Goal: Transaction & Acquisition: Purchase product/service

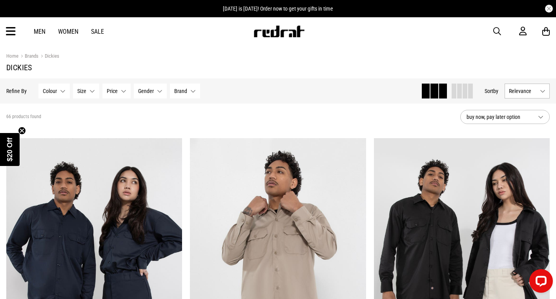
click at [41, 26] on div "Men Women Sale Sign in New Back Footwear Back Mens Back Womens Back Youth & Kid…" at bounding box center [278, 31] width 556 height 28
click at [42, 32] on link "Men" at bounding box center [40, 31] width 12 height 7
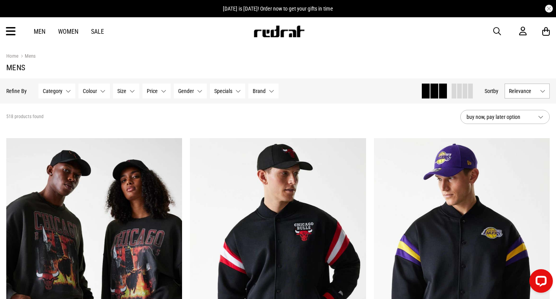
click at [65, 93] on button "Category None selected" at bounding box center [56, 91] width 37 height 15
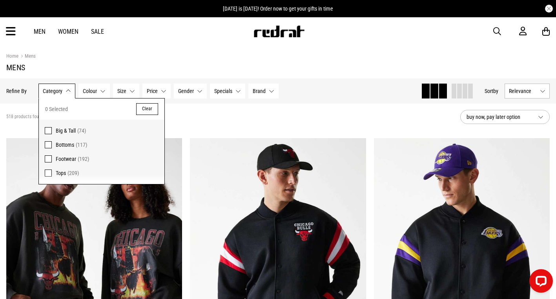
click at [66, 93] on button "Category None selected" at bounding box center [56, 91] width 37 height 15
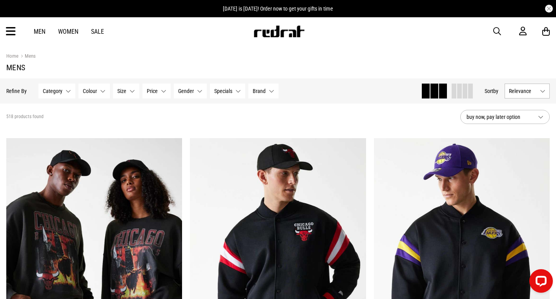
click at [66, 93] on button "Category None selected" at bounding box center [56, 91] width 37 height 15
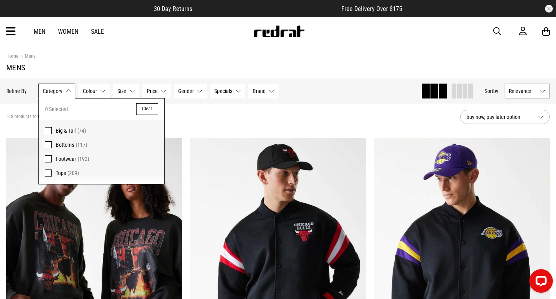
scroll to position [79, 0]
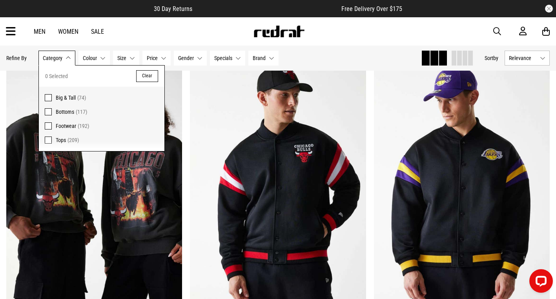
click at [46, 135] on label "Tops (209)" at bounding box center [102, 142] width 126 height 18
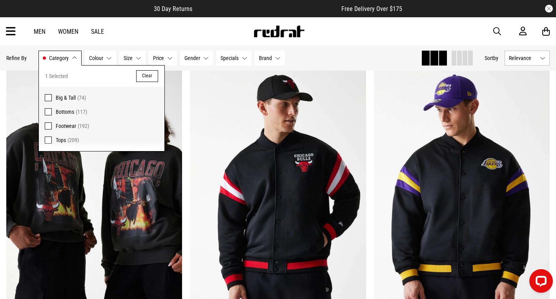
click at [192, 56] on span "Gender" at bounding box center [193, 58] width 16 height 6
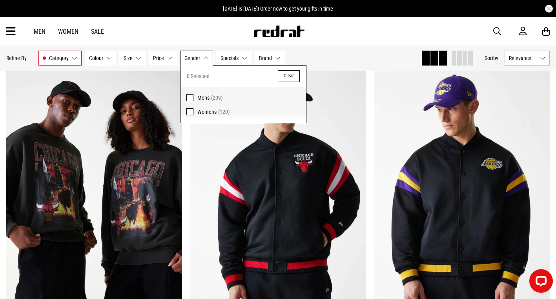
click at [189, 95] on span at bounding box center [189, 97] width 7 height 7
click at [281, 58] on button "Brand None selected" at bounding box center [276, 58] width 30 height 15
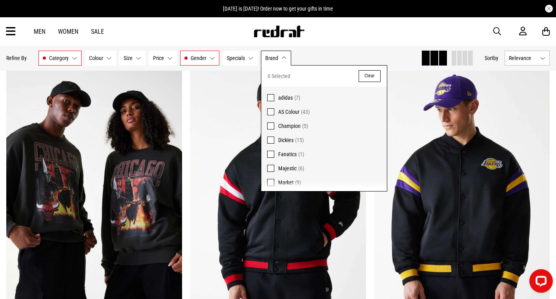
click at [272, 139] on span at bounding box center [270, 140] width 7 height 7
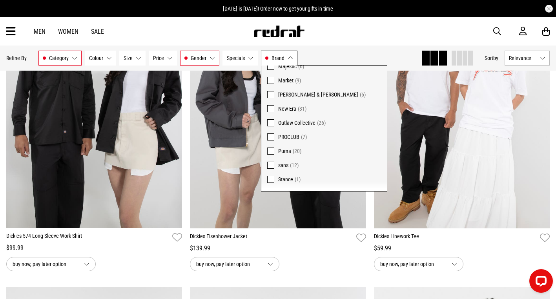
scroll to position [99, 0]
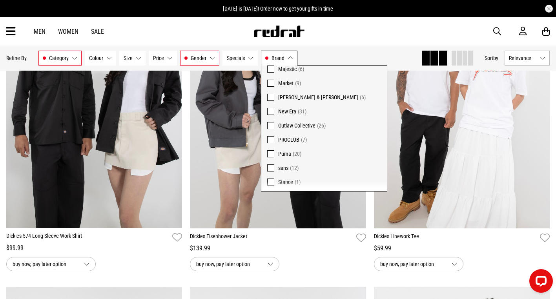
click at [268, 150] on span at bounding box center [270, 153] width 7 height 7
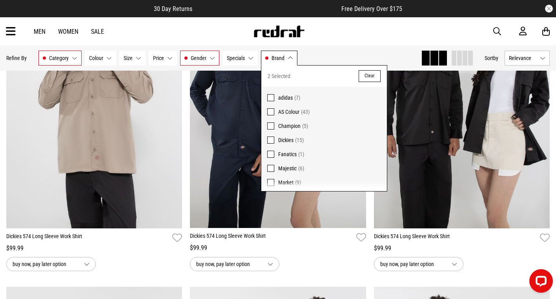
click at [339, 51] on div "Hide Refine s Refine By Filters Category Tops Category 1 Selected Clear Big & T…" at bounding box center [210, 57] width 409 height 17
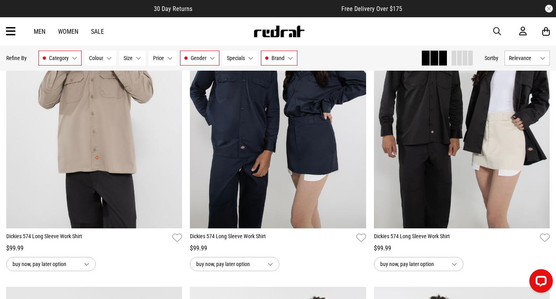
click at [211, 60] on button "Gender Mens" at bounding box center [199, 58] width 39 height 15
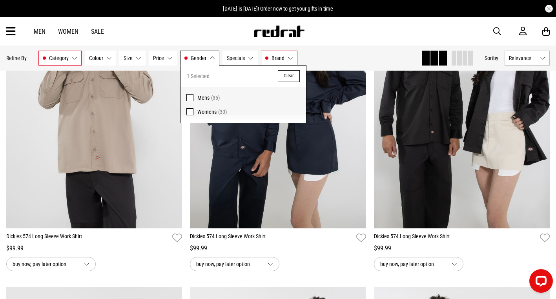
click at [342, 60] on div "Hide Refine s Refine By Filters Category Tops Category 1 Selected Clear Big & T…" at bounding box center [210, 57] width 409 height 17
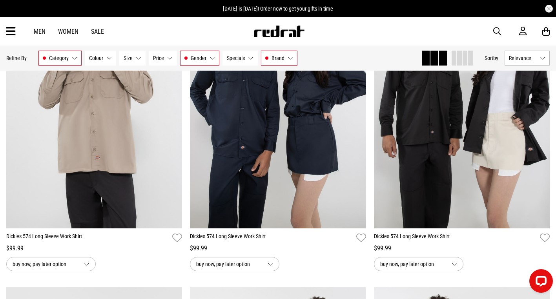
scroll to position [353, 0]
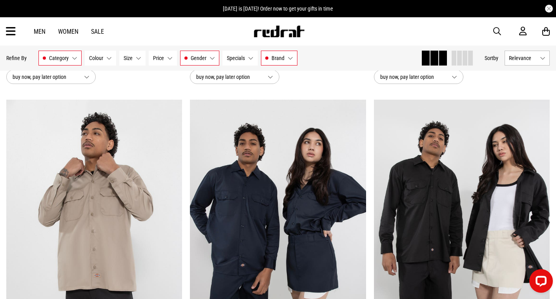
click at [72, 55] on button "Category Tops" at bounding box center [59, 58] width 43 height 15
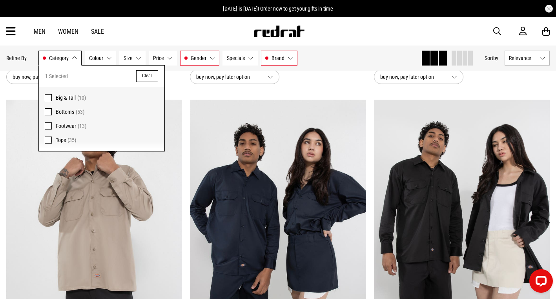
scroll to position [392, 0]
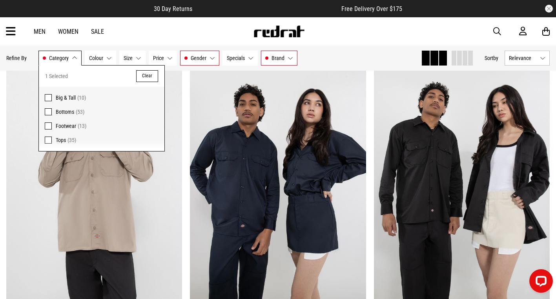
click at [348, 50] on div "Hide Refine s Refine By Filters Category Tops Category 1 Selected Clear Big & T…" at bounding box center [210, 57] width 409 height 17
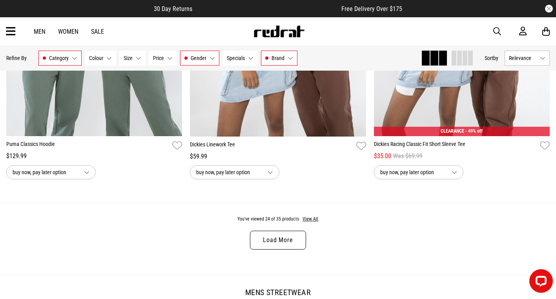
scroll to position [2434, 0]
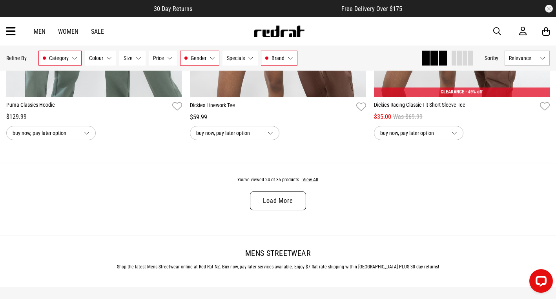
click at [273, 197] on link "Load More" at bounding box center [278, 201] width 56 height 19
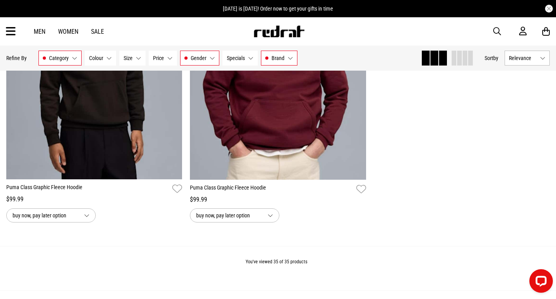
scroll to position [3415, 0]
